Goal: Check status: Check status

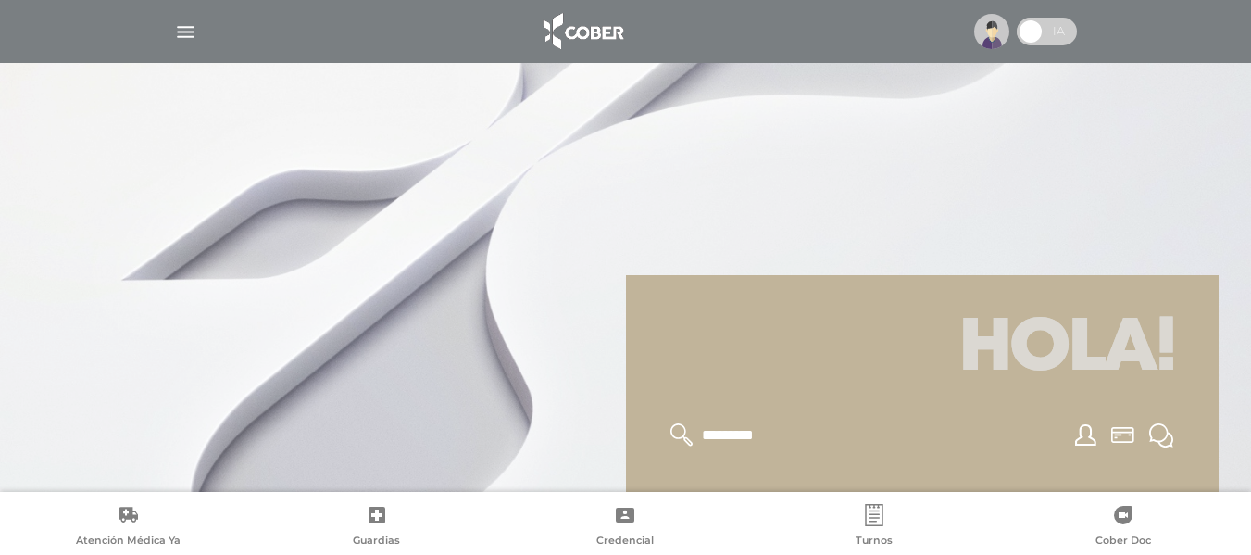
click at [181, 24] on img "button" at bounding box center [185, 31] width 23 height 23
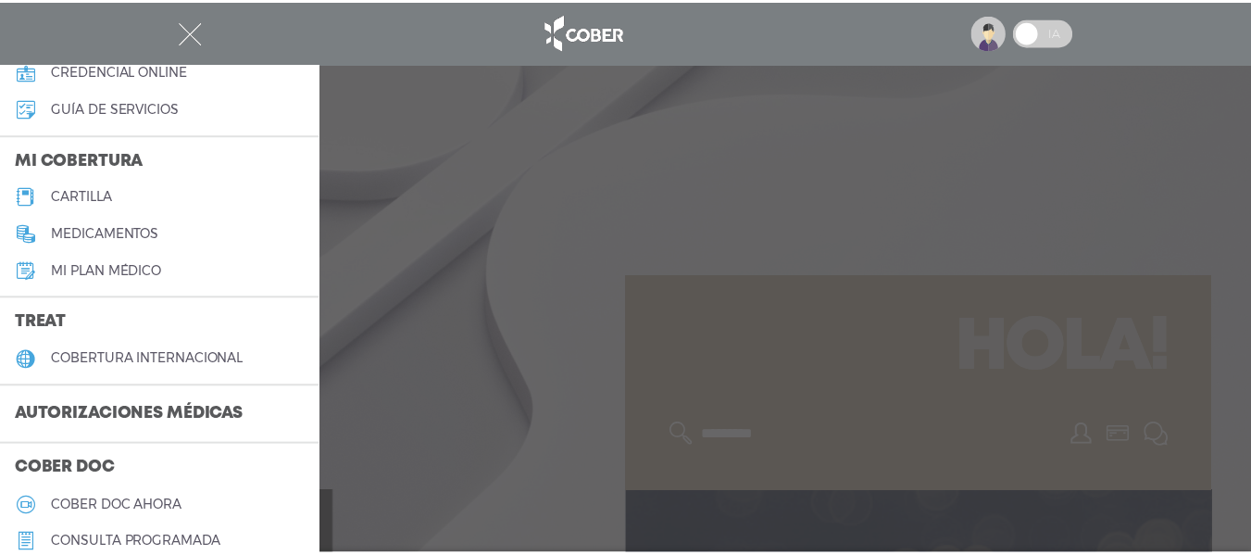
scroll to position [185, 0]
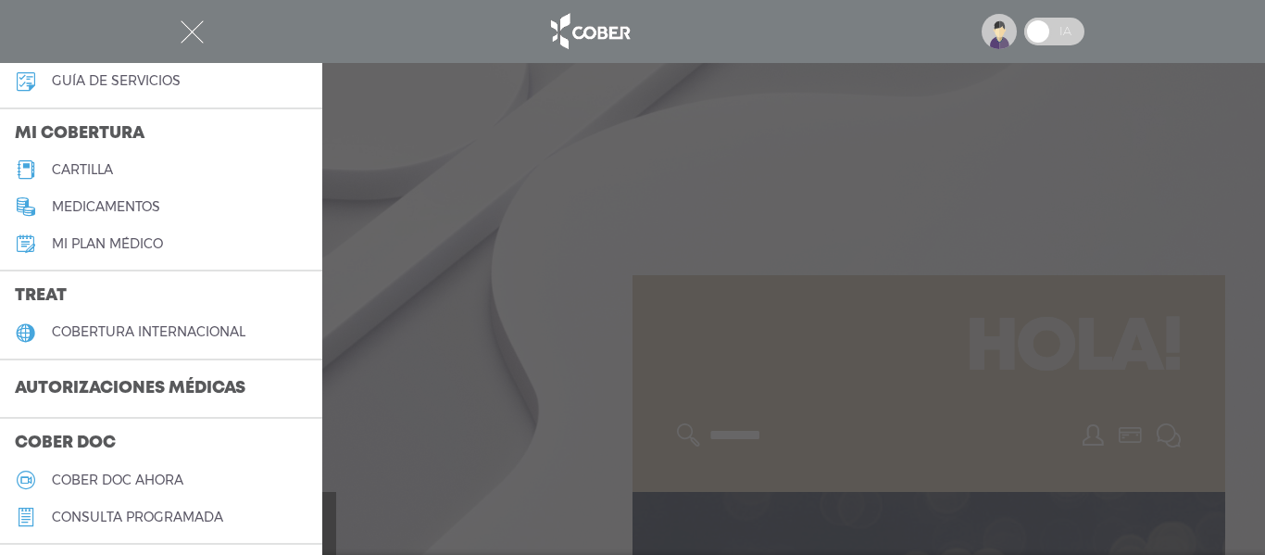
click at [105, 385] on h3 "Autorizaciones médicas" at bounding box center [130, 388] width 260 height 35
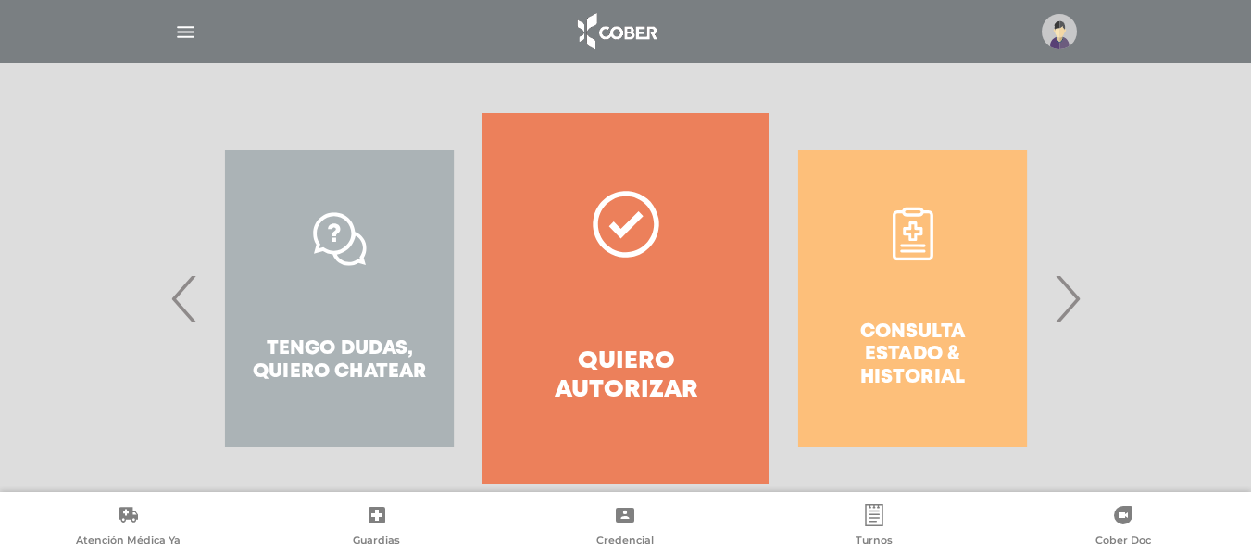
scroll to position [370, 0]
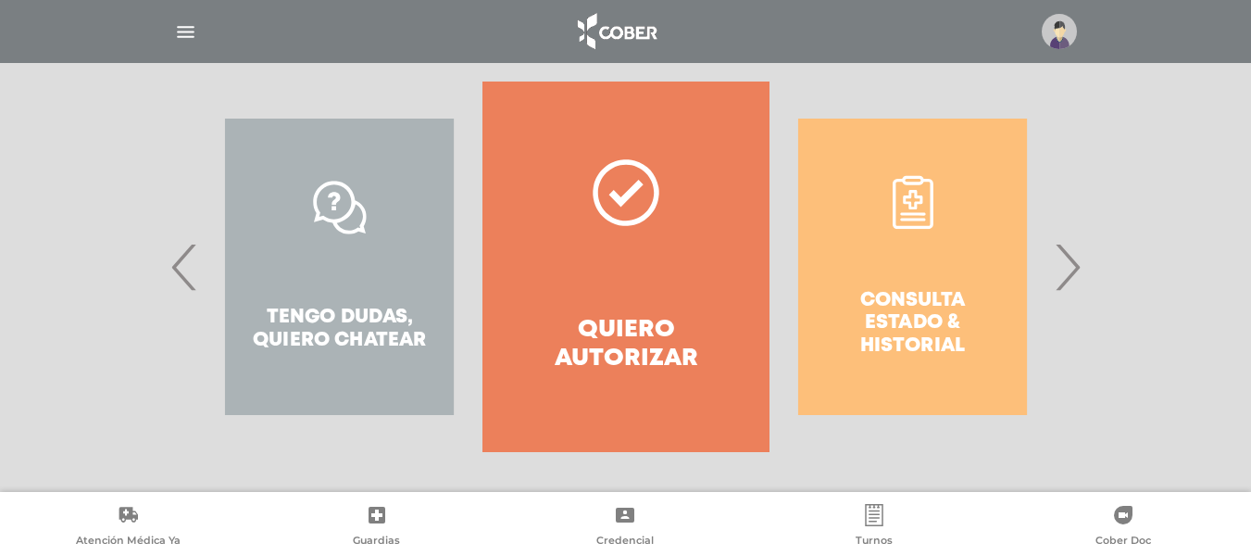
click at [1078, 263] on span "›" at bounding box center [1067, 267] width 36 height 100
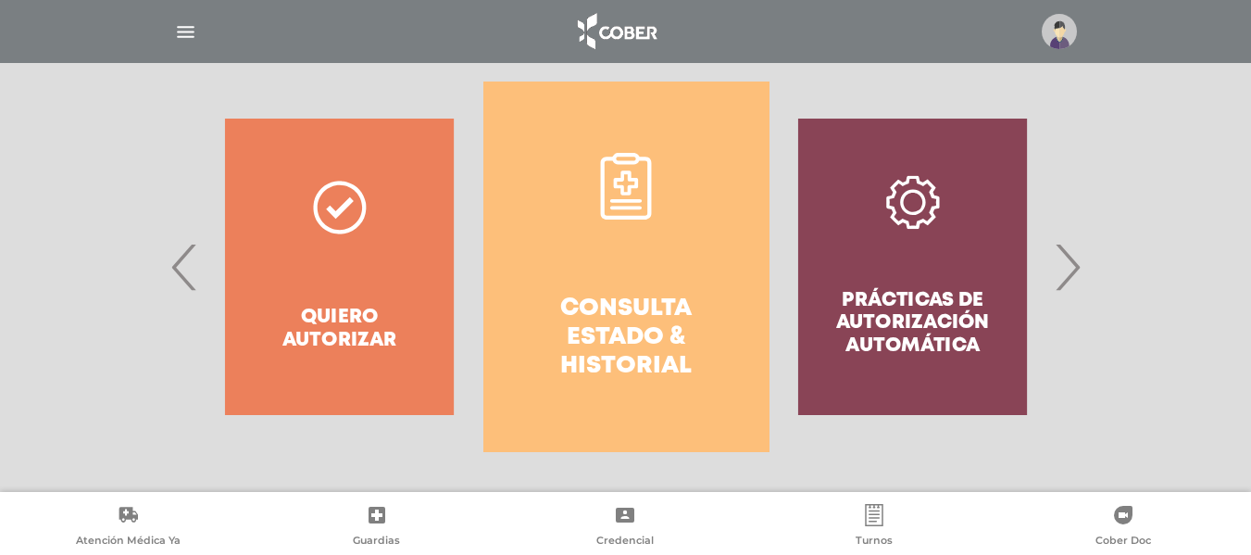
click at [714, 294] on h4 "Consulta estado & historial" at bounding box center [626, 337] width 219 height 87
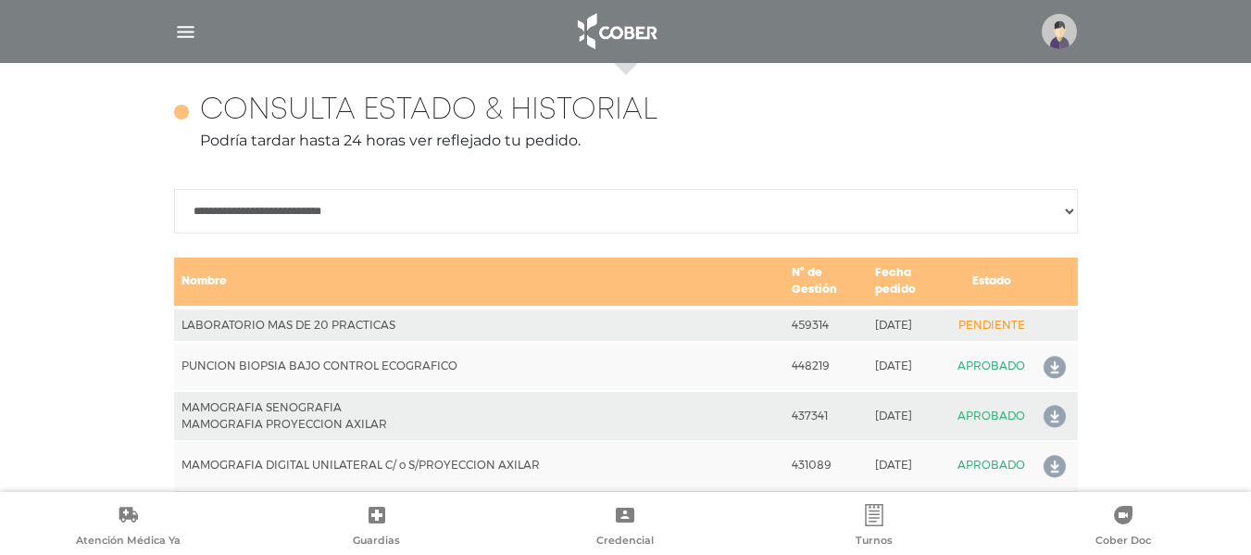
scroll to position [822, 0]
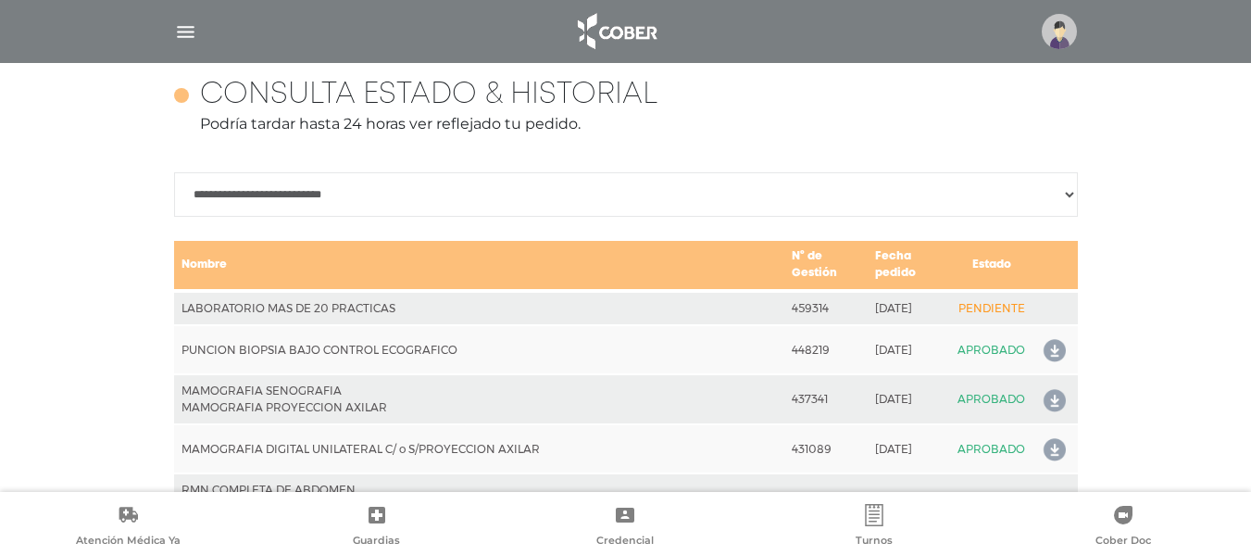
click at [1072, 194] on select "**********" at bounding box center [626, 194] width 904 height 44
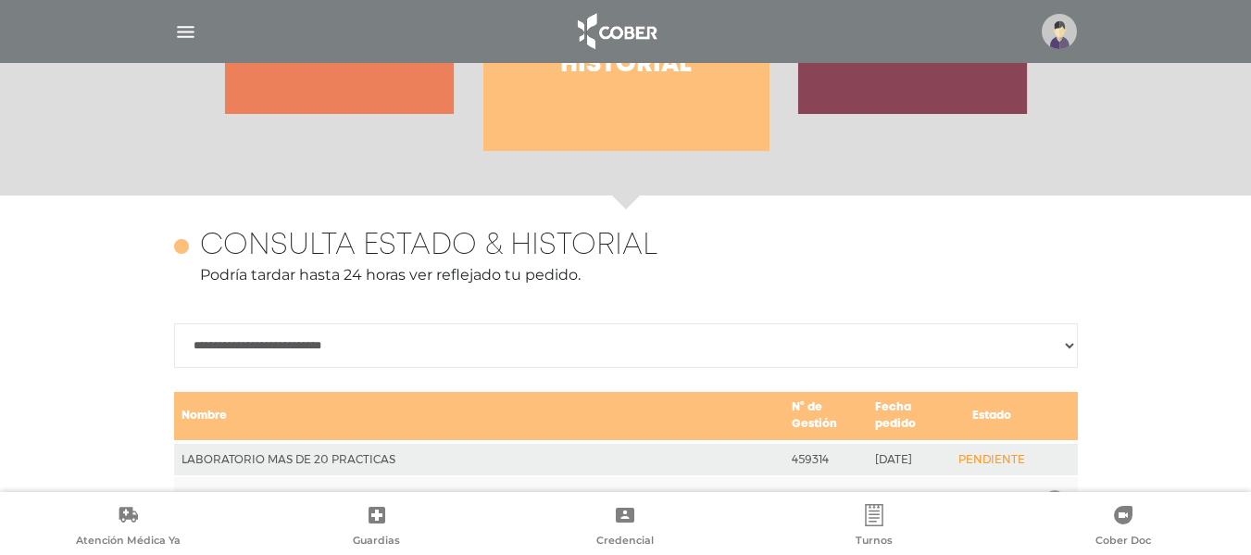
scroll to position [663, 0]
